Goal: Information Seeking & Learning: Learn about a topic

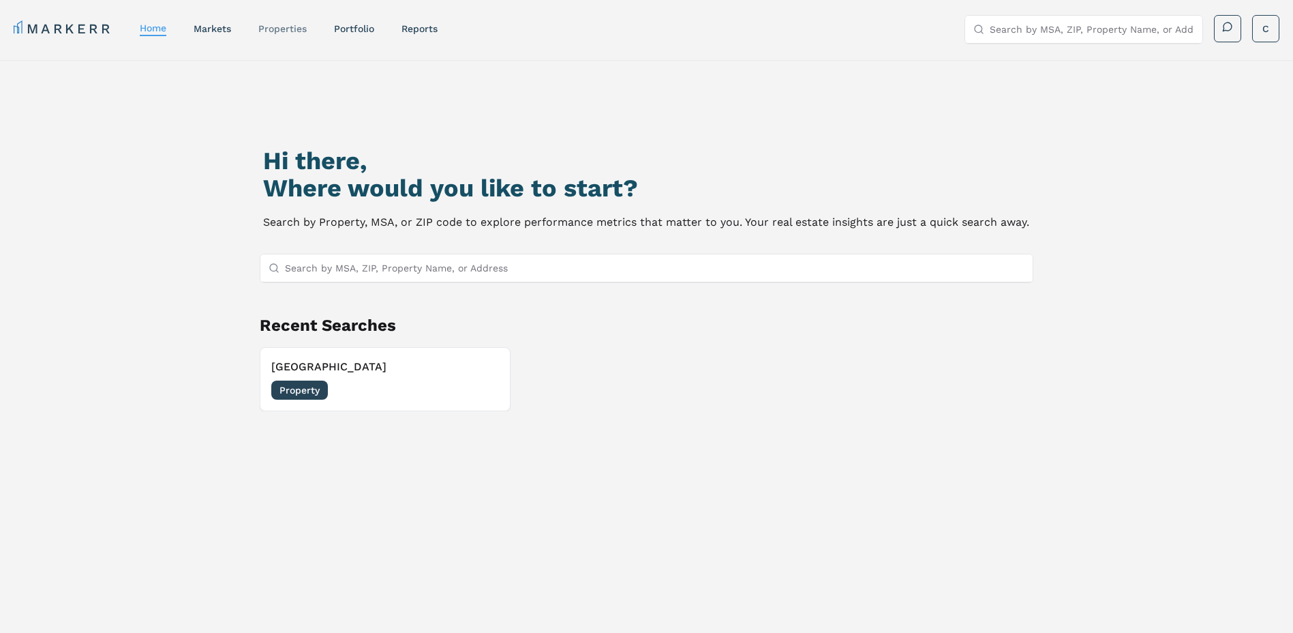
click at [271, 27] on link "properties" at bounding box center [282, 28] width 48 height 11
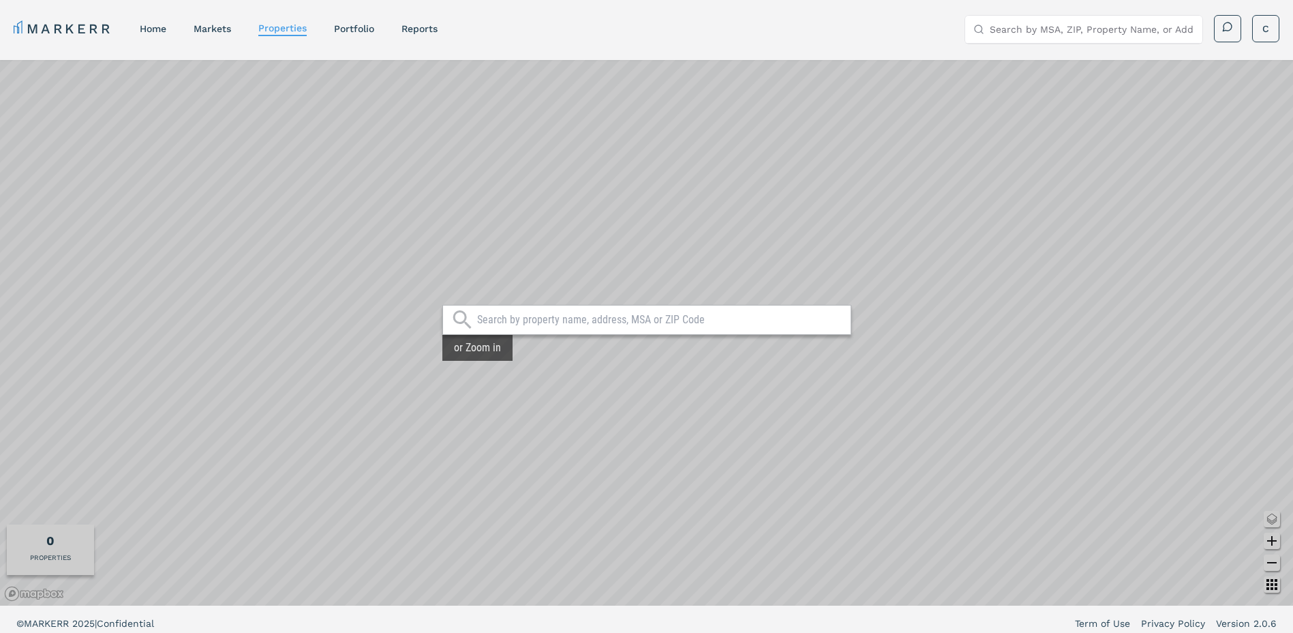
click at [552, 320] on input "text" at bounding box center [660, 320] width 367 height 14
click at [356, 25] on link "Portfolio" at bounding box center [354, 28] width 40 height 11
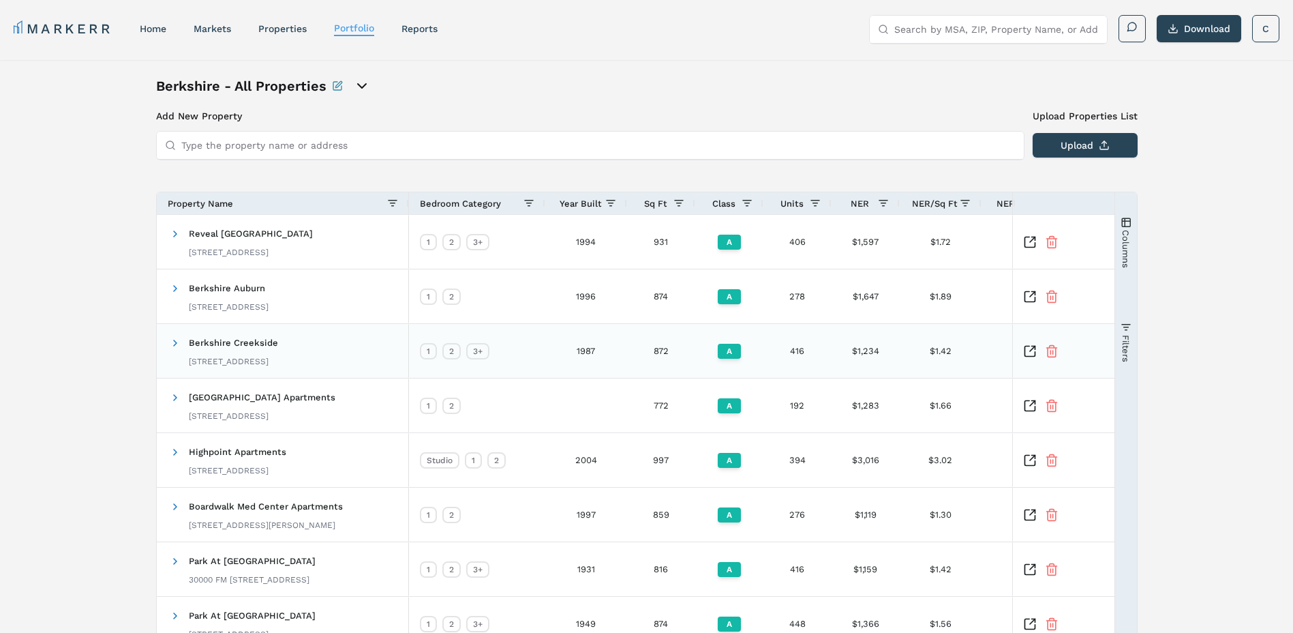
scroll to position [212, 0]
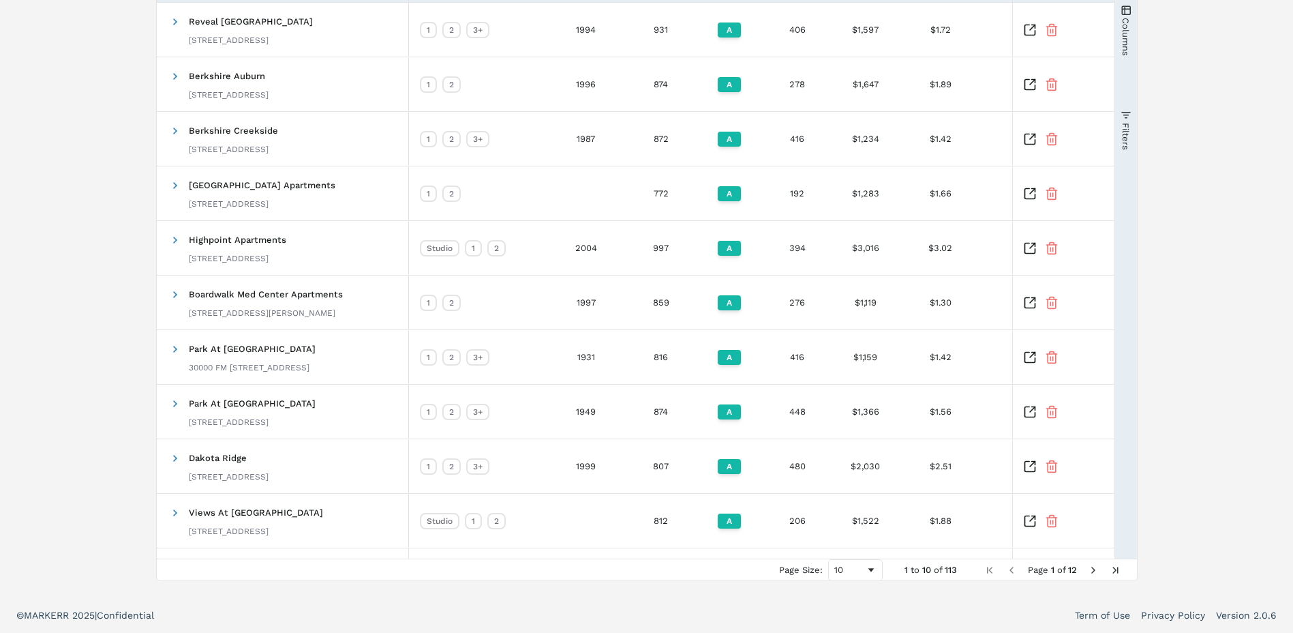
click at [1089, 573] on span "Next Page" at bounding box center [1093, 570] width 11 height 11
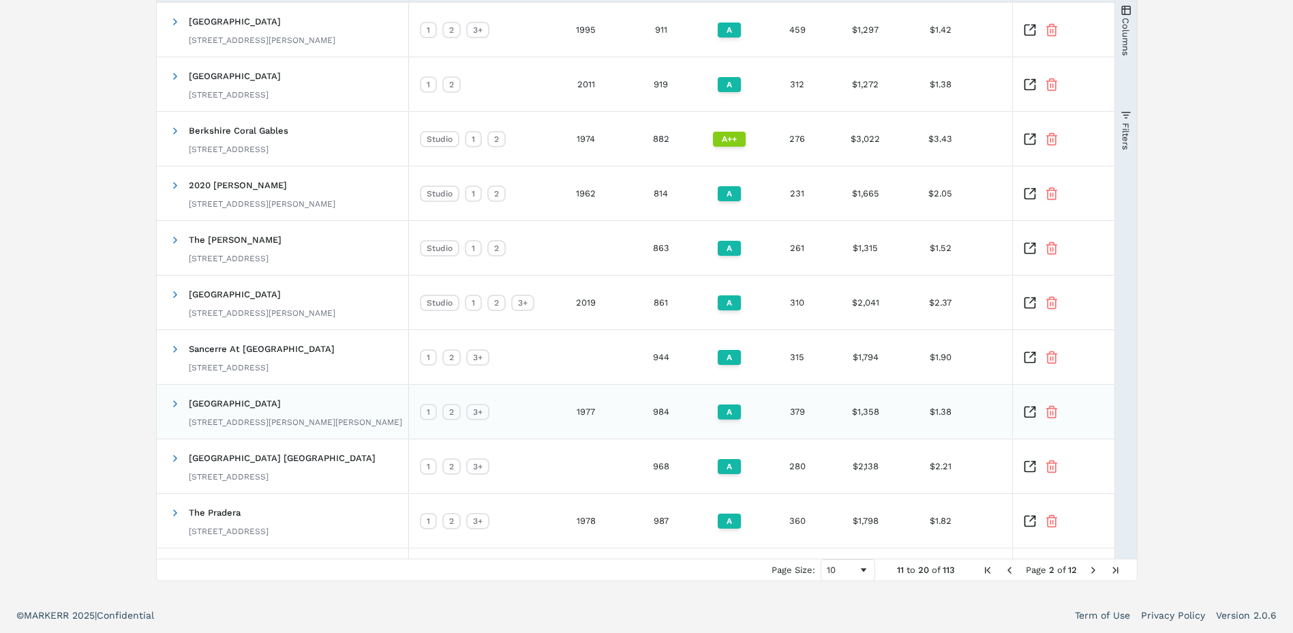
scroll to position [0, 0]
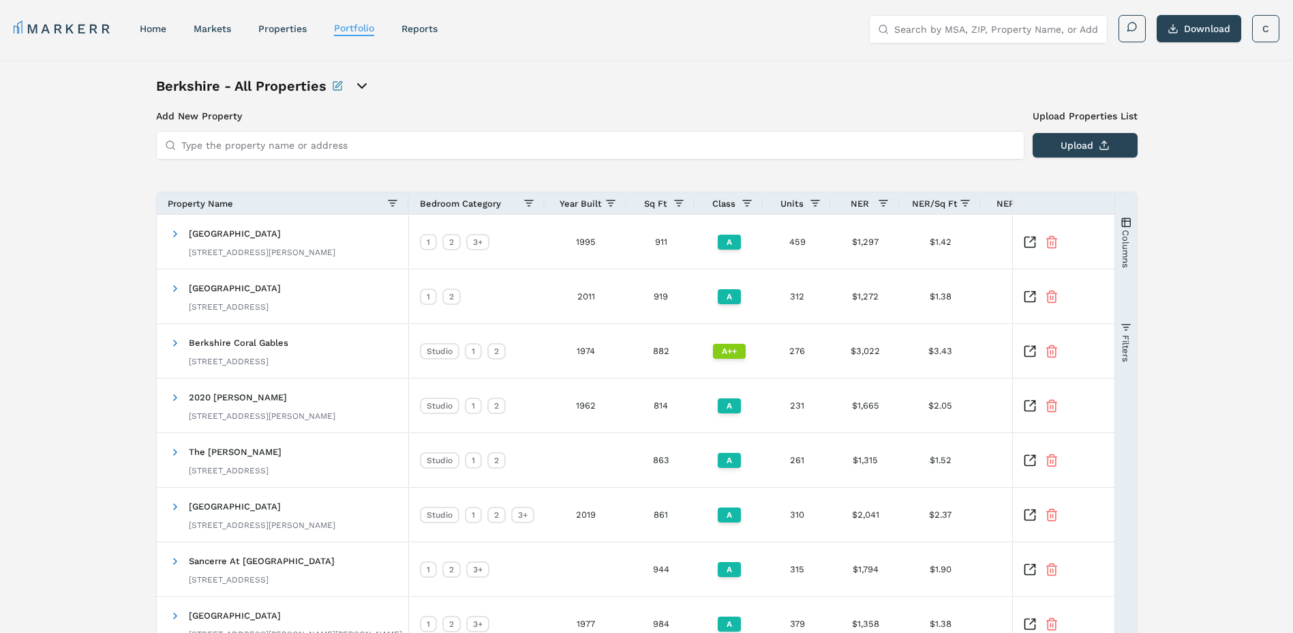
click at [399, 153] on input "Type the property name or address" at bounding box center [598, 145] width 834 height 27
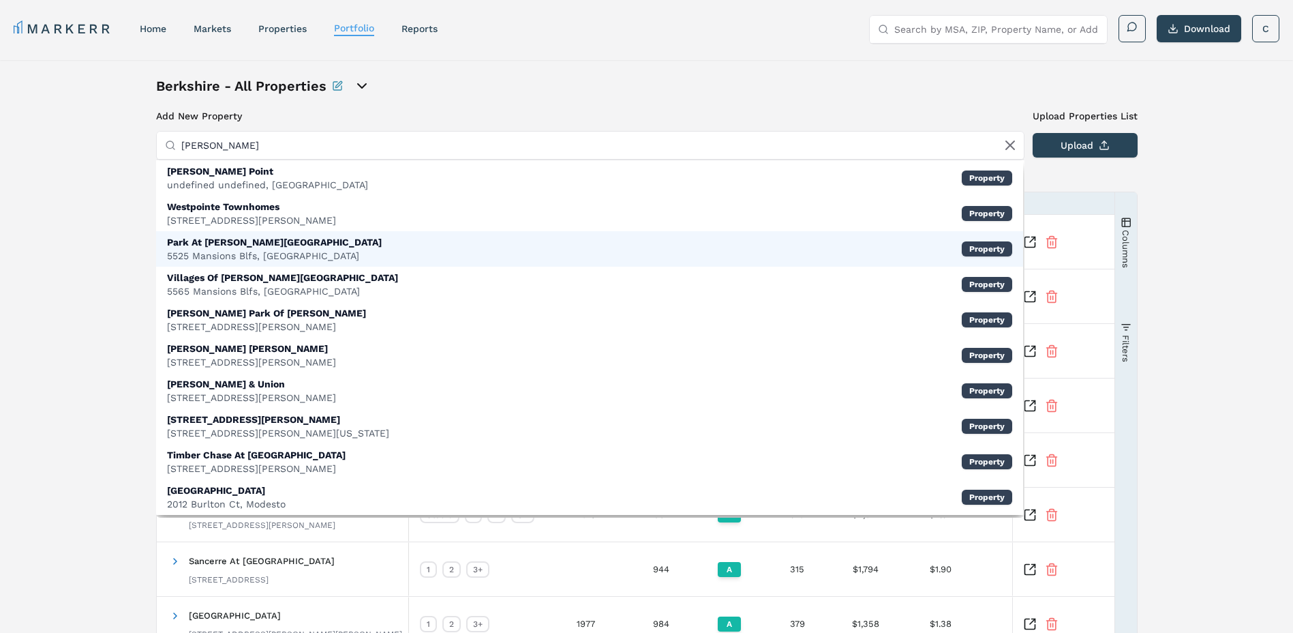
type input "briggs"
click at [390, 250] on div "Park At Briggs Ranch 5525 Mansions Blfs, San Antonio Property" at bounding box center [589, 248] width 867 height 35
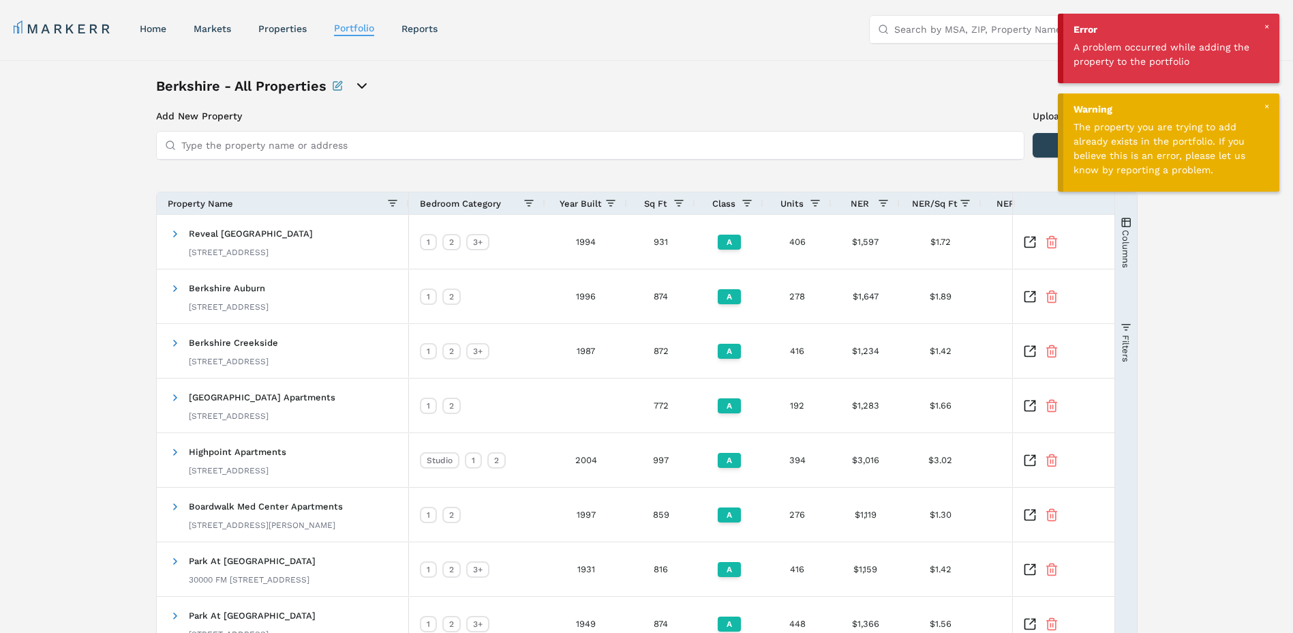
click at [1268, 104] on div at bounding box center [1267, 106] width 12 height 12
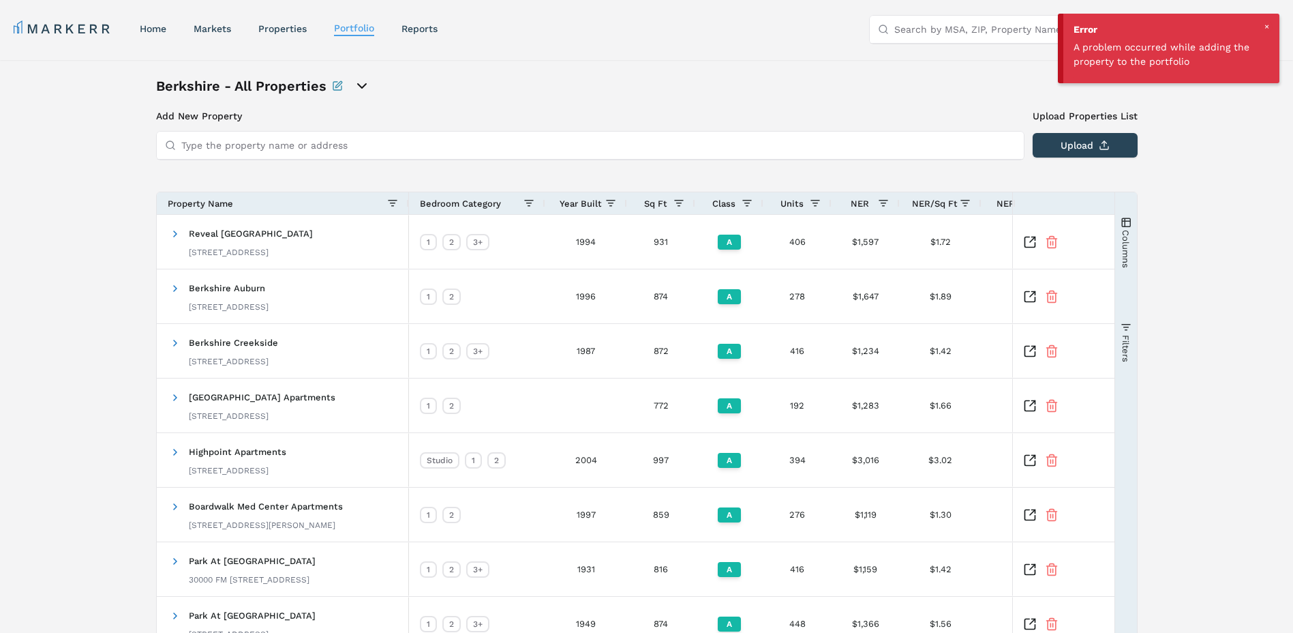
click at [1268, 29] on div at bounding box center [1267, 26] width 12 height 12
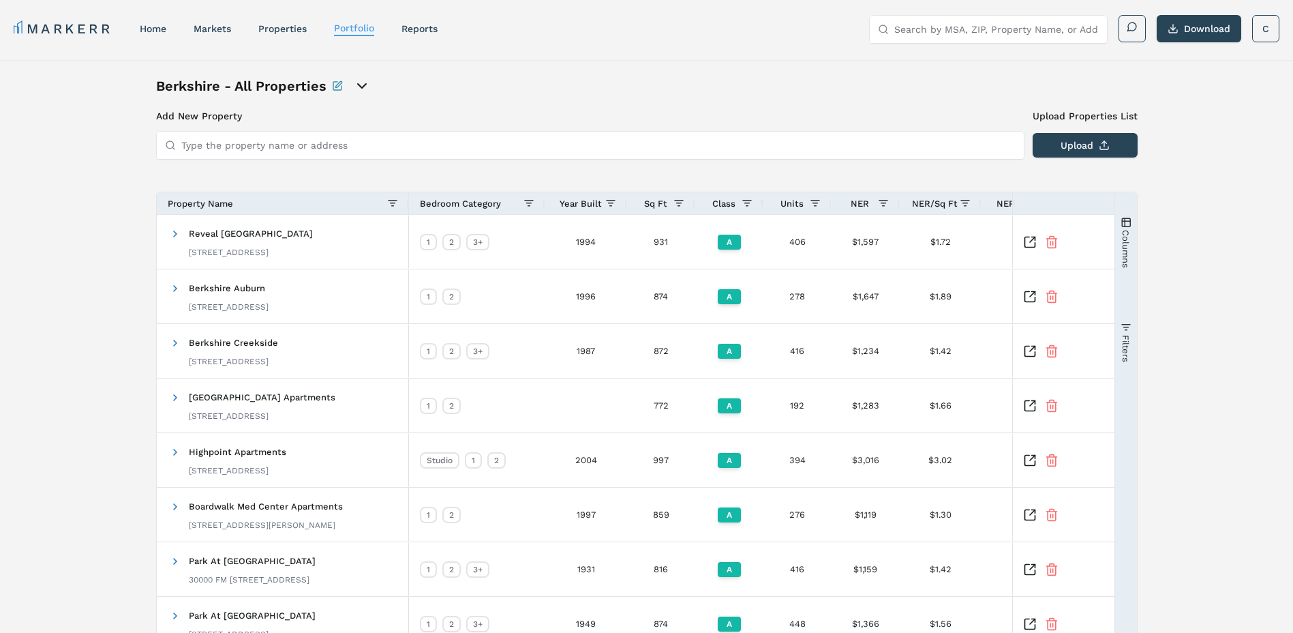
click at [341, 88] on icon "Rename this portfolio" at bounding box center [337, 86] width 8 height 8
click at [344, 85] on input "Berkshire - All Properties" at bounding box center [287, 85] width 262 height 19
drag, startPoint x: 357, startPoint y: 88, endPoint x: 340, endPoint y: 81, distance: 17.7
click at [328, 80] on input "Berkshire - All Properties" at bounding box center [287, 85] width 262 height 19
click at [384, 85] on input "Berkshire - All Properties" at bounding box center [287, 85] width 262 height 19
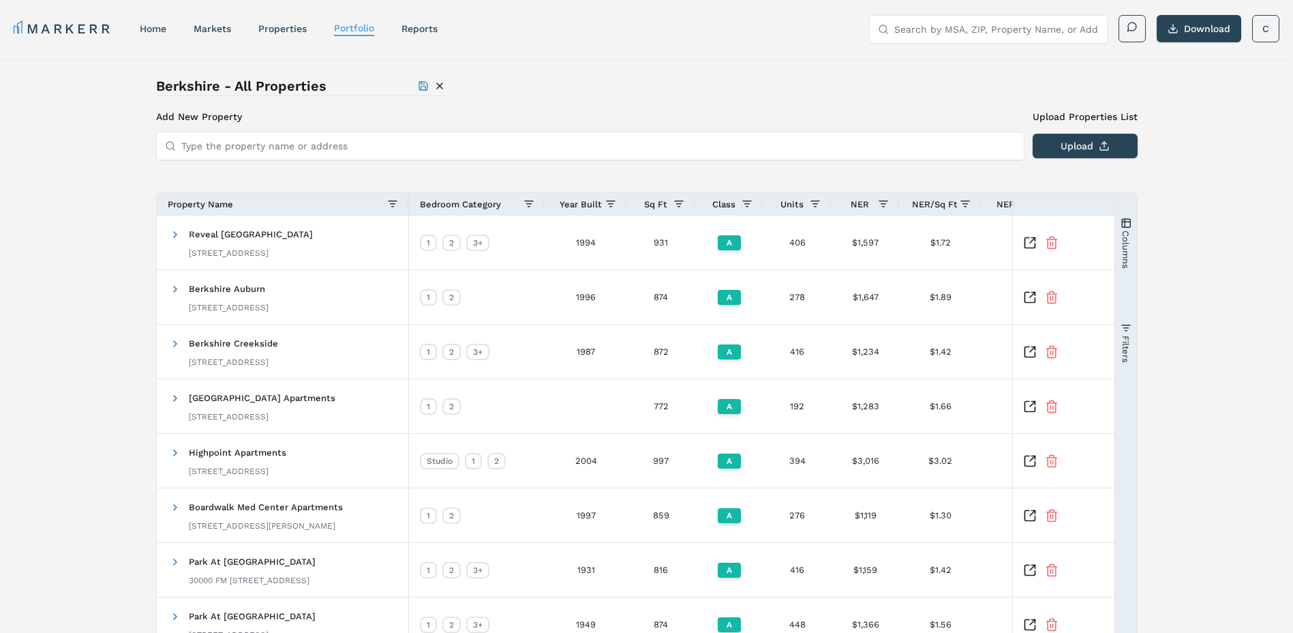
click at [440, 83] on icon "Cancel Rename" at bounding box center [439, 85] width 11 height 11
click at [361, 83] on icon "open portfolio options" at bounding box center [362, 86] width 16 height 16
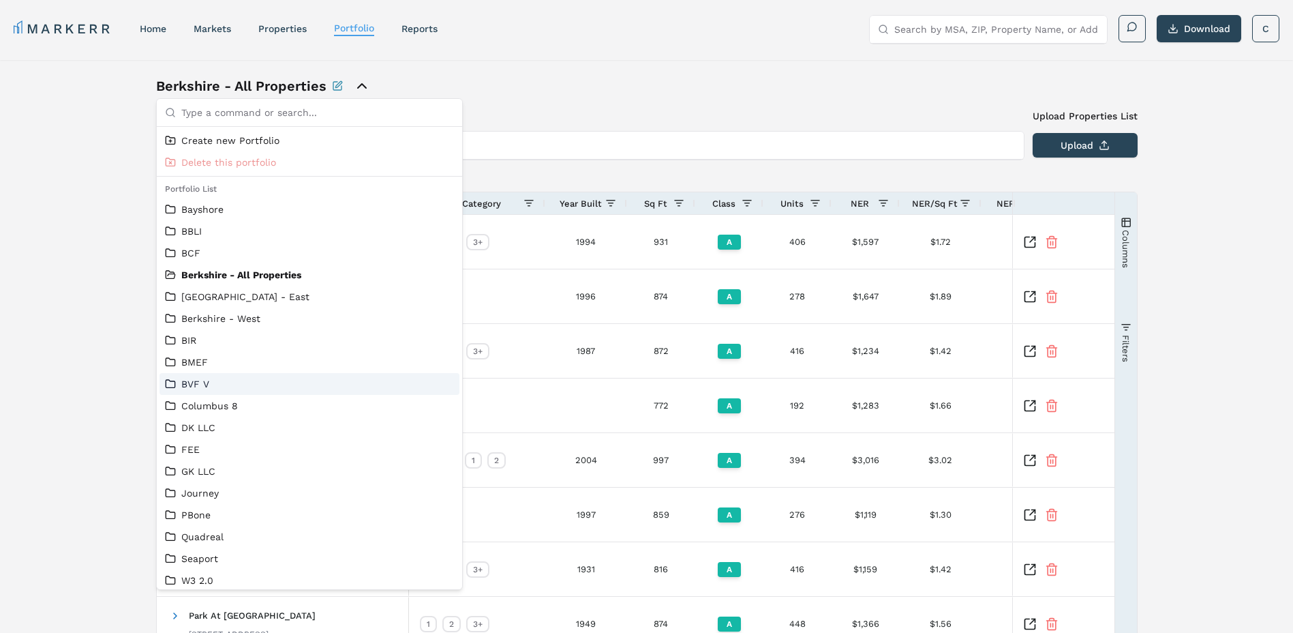
click at [310, 377] on link "BVF V" at bounding box center [309, 384] width 289 height 14
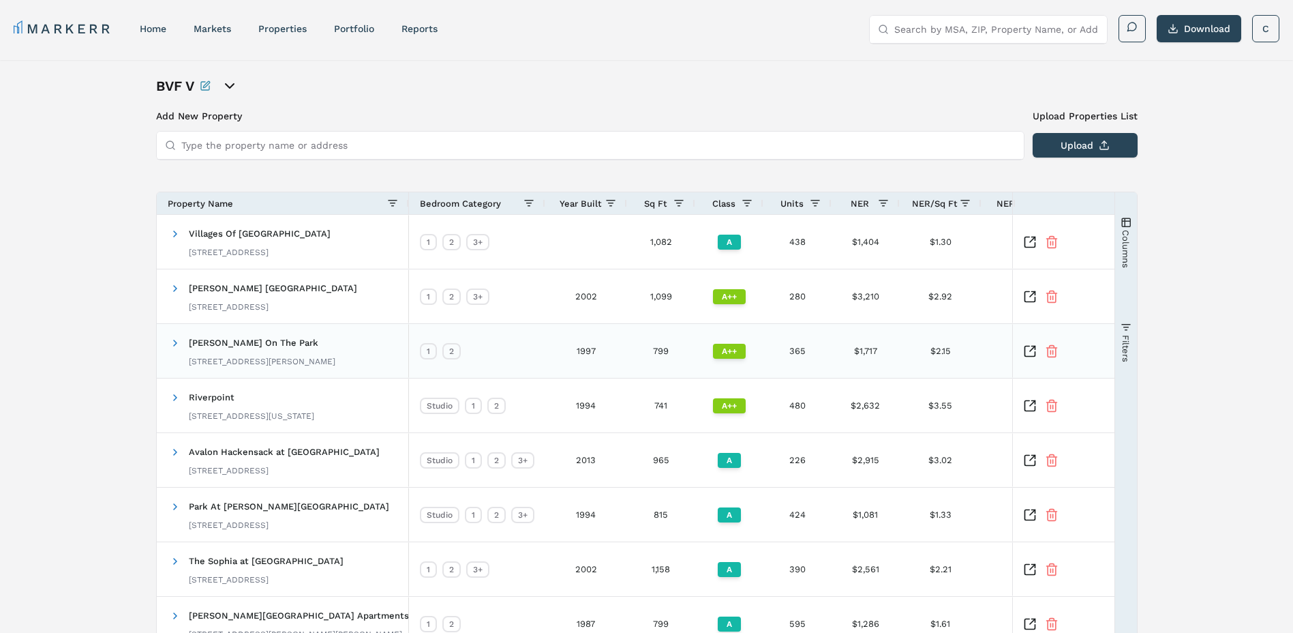
scroll to position [157, 0]
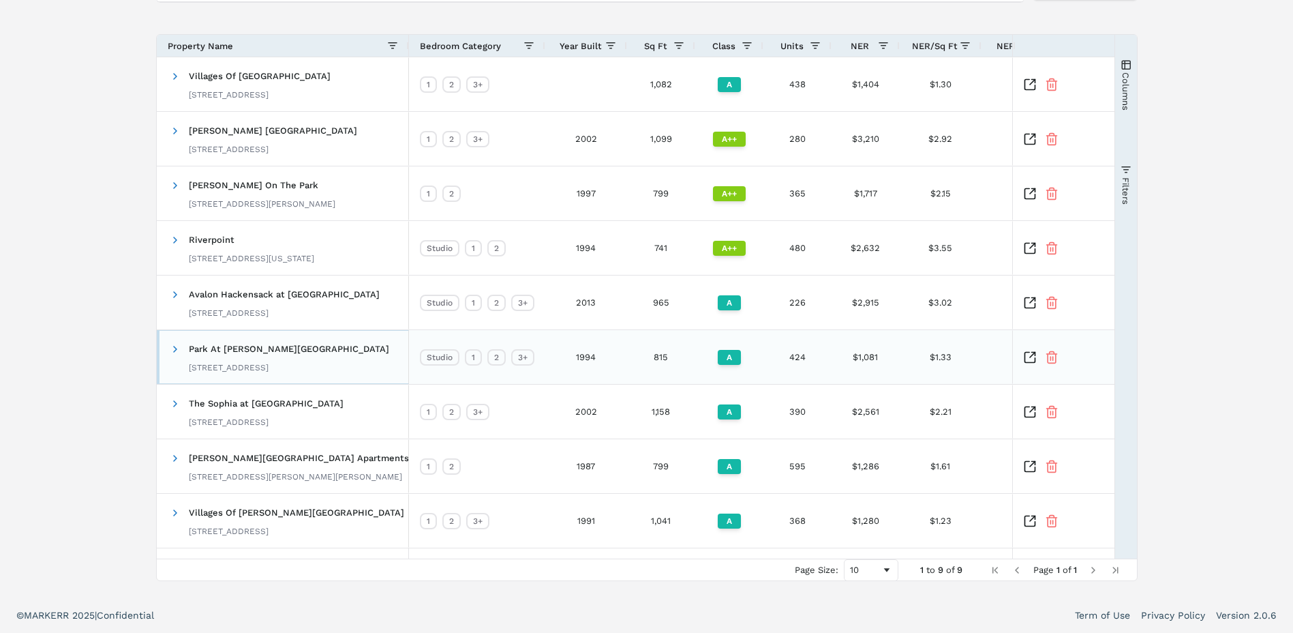
click at [286, 348] on div "Park At Briggs Ranch 5525 Mansions Blfs, San Antonio, TX 78245" at bounding box center [289, 356] width 200 height 43
click at [1025, 355] on icon "Inspect Comparable" at bounding box center [1030, 357] width 14 height 14
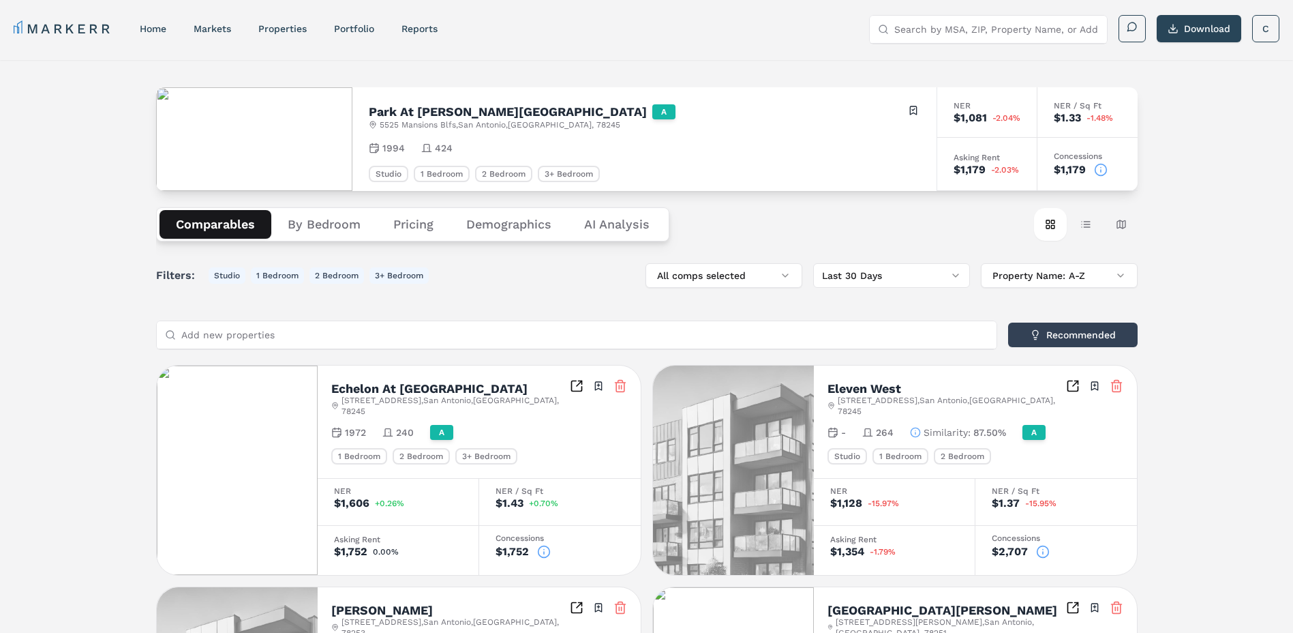
drag, startPoint x: 1214, startPoint y: 355, endPoint x: 795, endPoint y: 230, distance: 436.8
click at [795, 230] on div "Comparables By Bedroom Pricing Demographics AI Analysis Card view Table view Ma…" at bounding box center [647, 224] width 982 height 67
click at [512, 142] on div "1994 424" at bounding box center [645, 148] width 552 height 14
click at [653, 142] on div "1994 424" at bounding box center [645, 148] width 552 height 14
drag, startPoint x: 785, startPoint y: 140, endPoint x: 795, endPoint y: 135, distance: 10.7
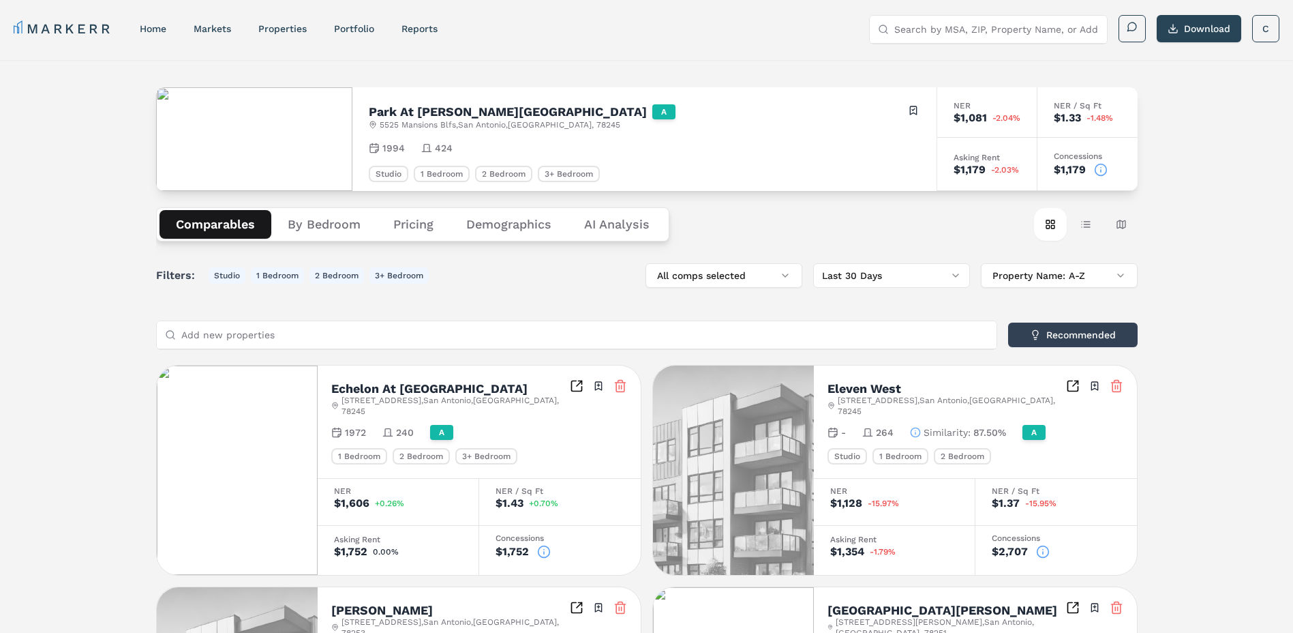
click at [786, 140] on div "Park At [PERSON_NAME][GEOGRAPHIC_DATA] A [STREET_ADDRESS] Toggle portfolio menu…" at bounding box center [644, 139] width 584 height 104
click at [1102, 168] on icon at bounding box center [1101, 170] width 14 height 14
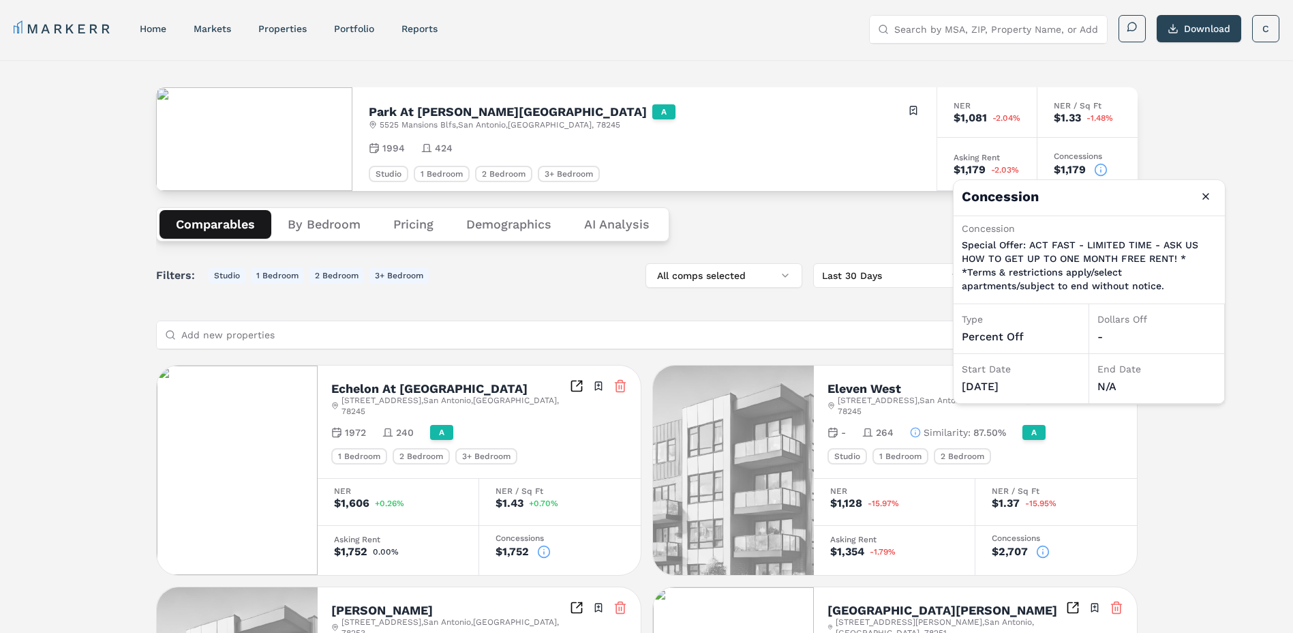
click at [779, 145] on div "1994 424" at bounding box center [645, 148] width 552 height 14
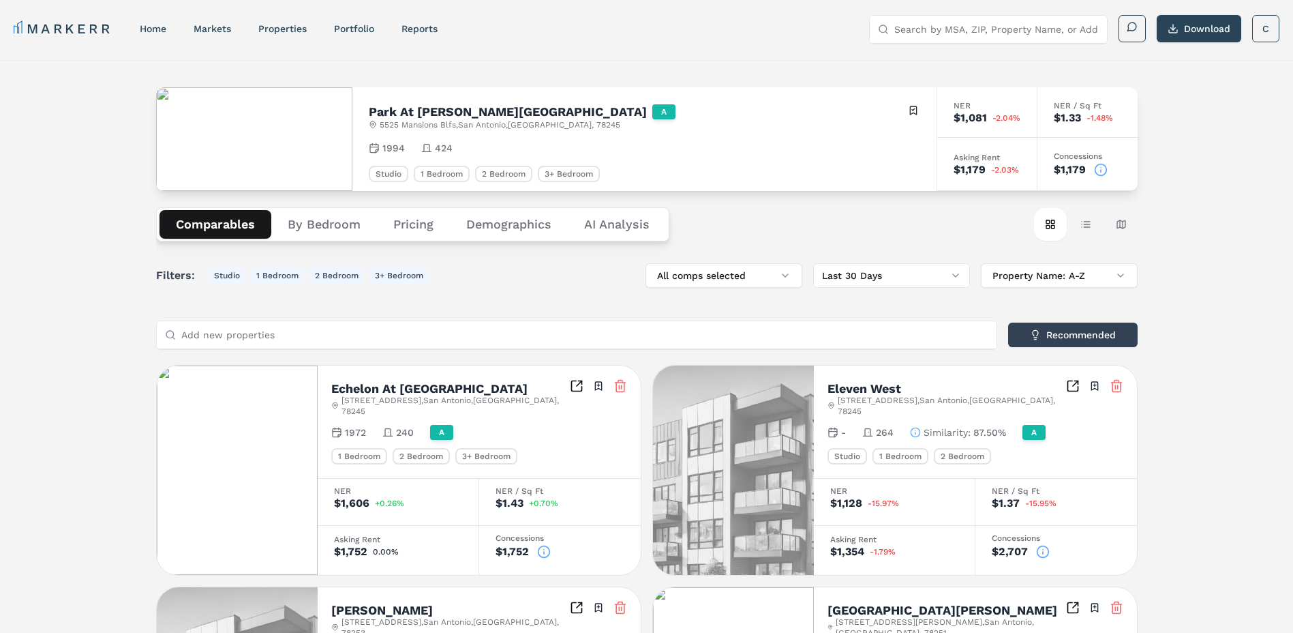
click at [537, 227] on button "Demographics" at bounding box center [509, 224] width 118 height 29
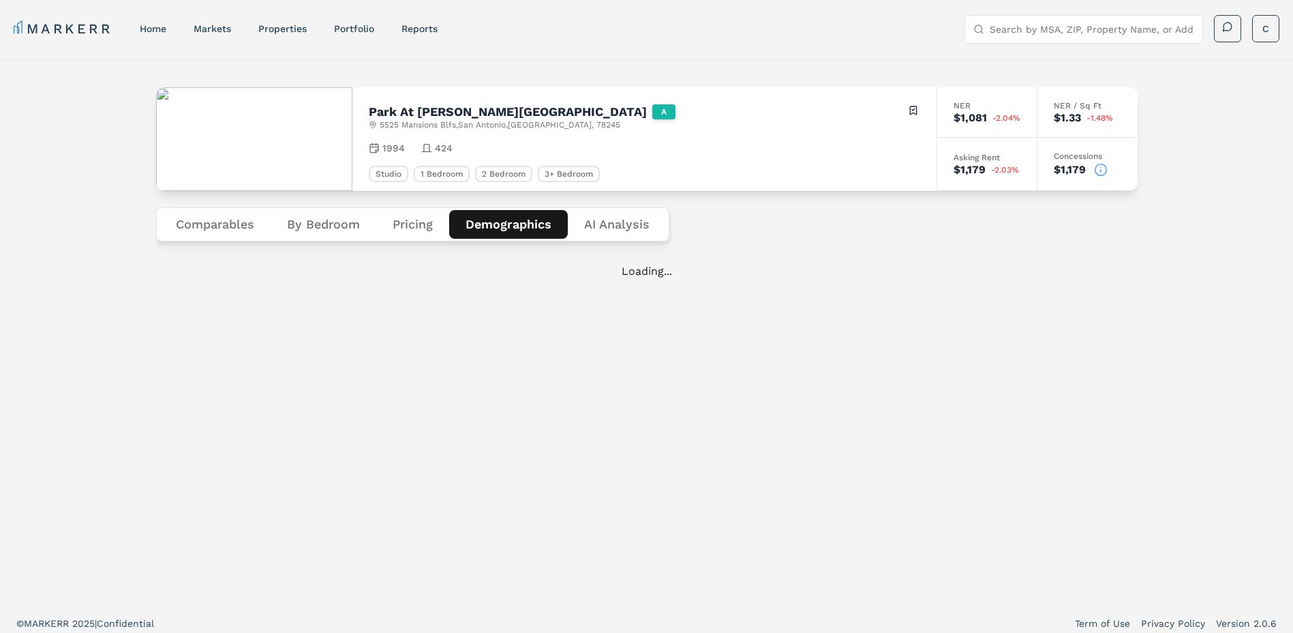
click at [347, 222] on button "By Bedroom" at bounding box center [324, 224] width 106 height 29
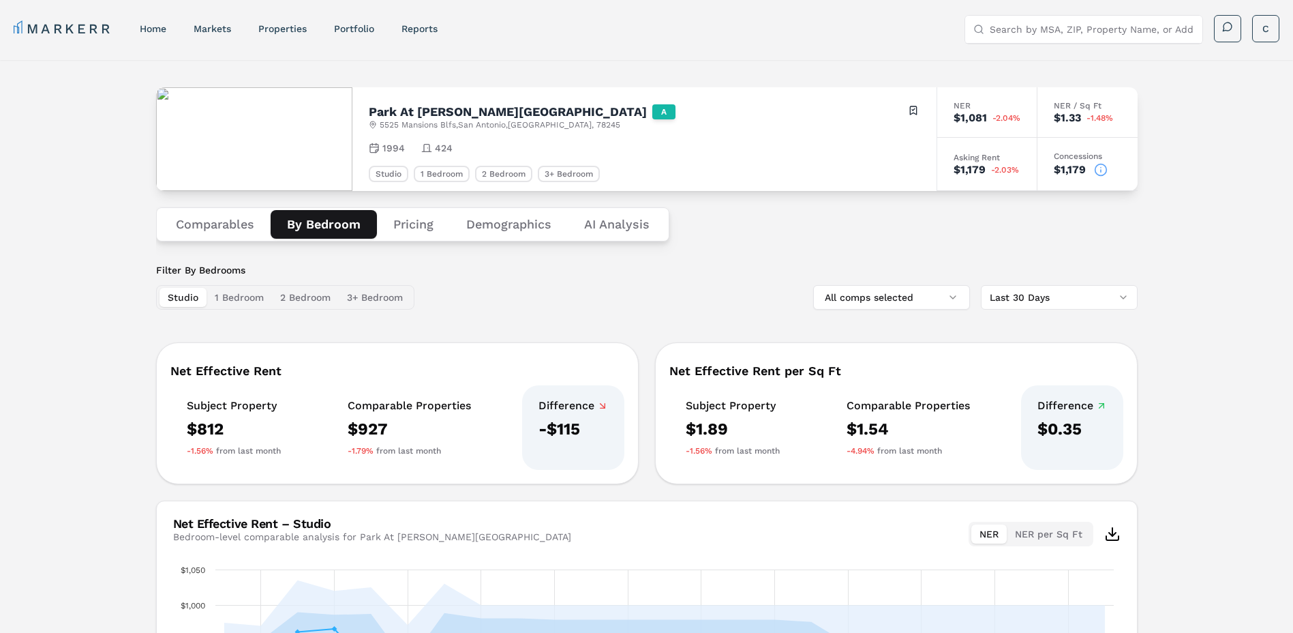
click at [226, 216] on button "Comparables" at bounding box center [215, 224] width 111 height 29
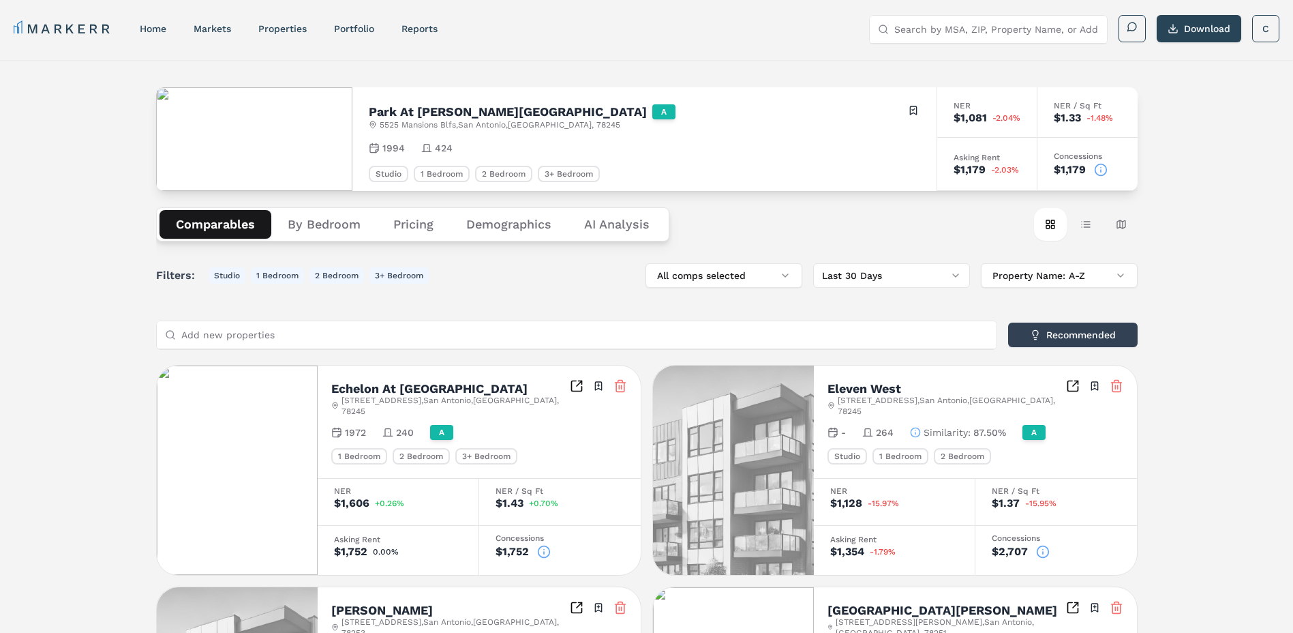
click at [573, 217] on Analysis "AI Analysis" at bounding box center [617, 224] width 98 height 29
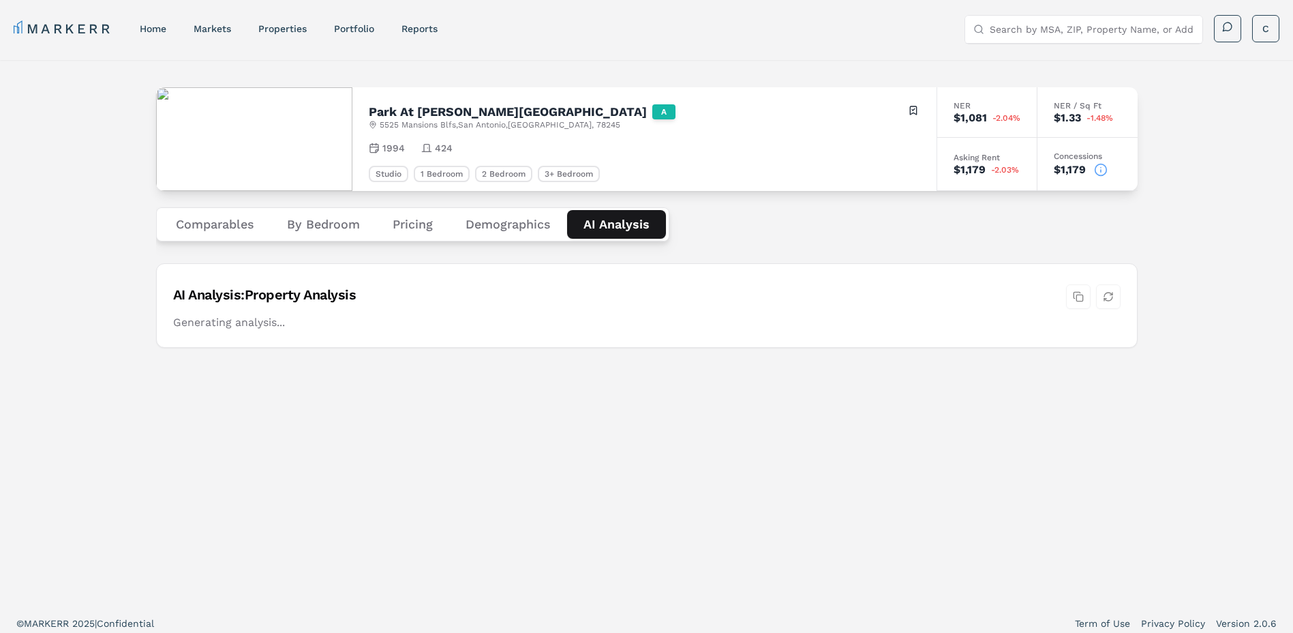
click at [507, 220] on button "Demographics" at bounding box center [508, 224] width 118 height 29
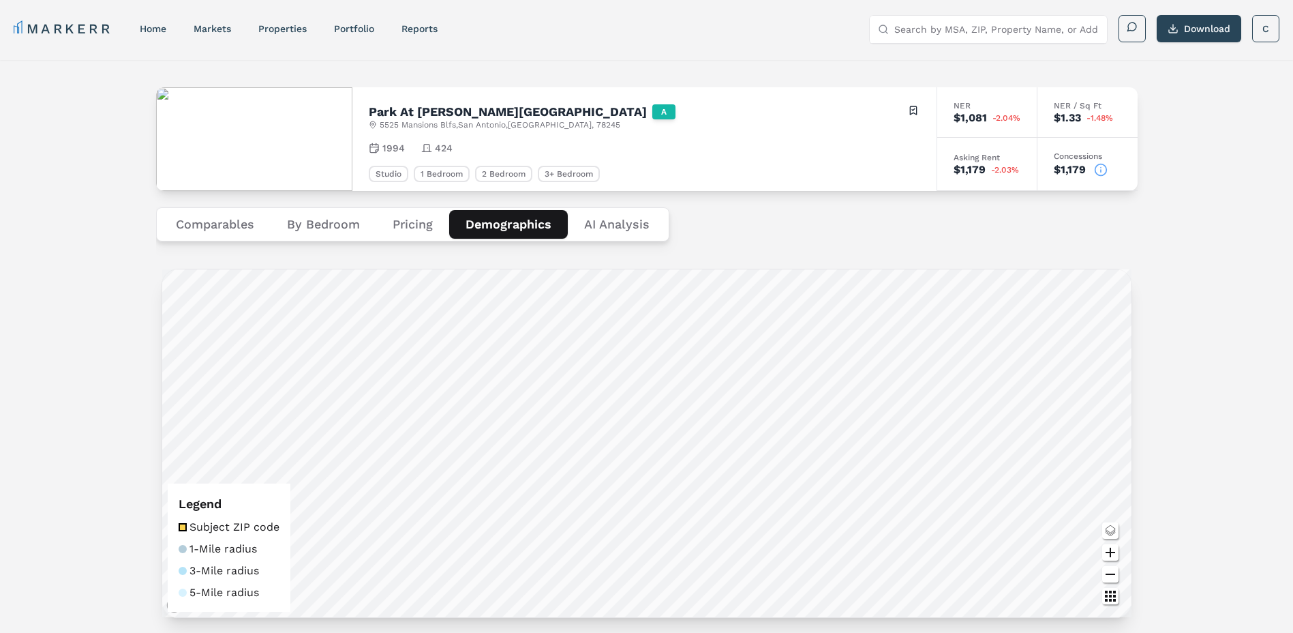
click at [417, 222] on button "Pricing" at bounding box center [412, 224] width 73 height 29
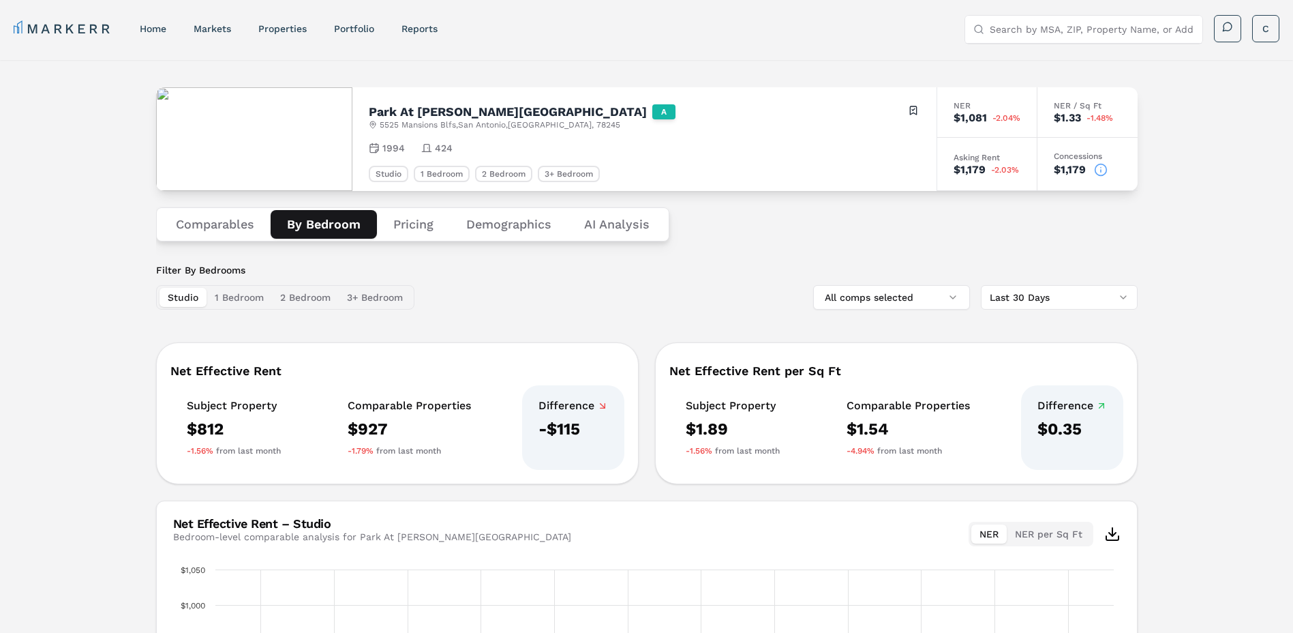
click at [308, 223] on button "By Bedroom" at bounding box center [324, 224] width 106 height 29
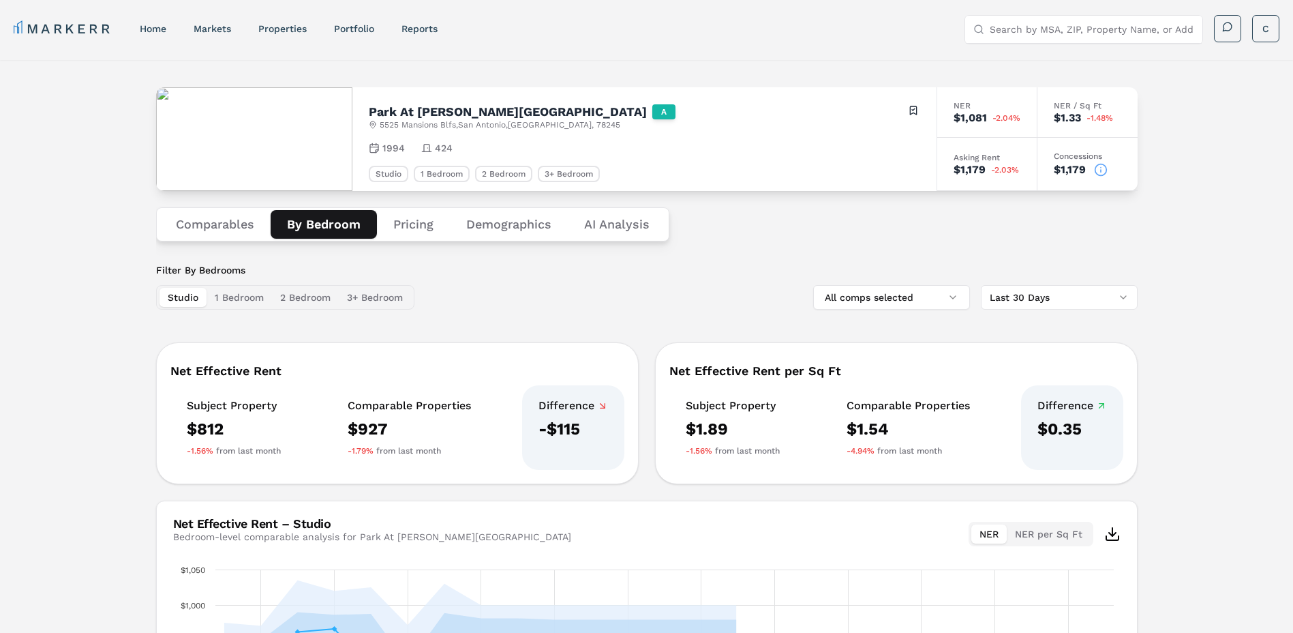
click at [226, 230] on button "Comparables" at bounding box center [215, 224] width 111 height 29
